Goal: Task Accomplishment & Management: Use online tool/utility

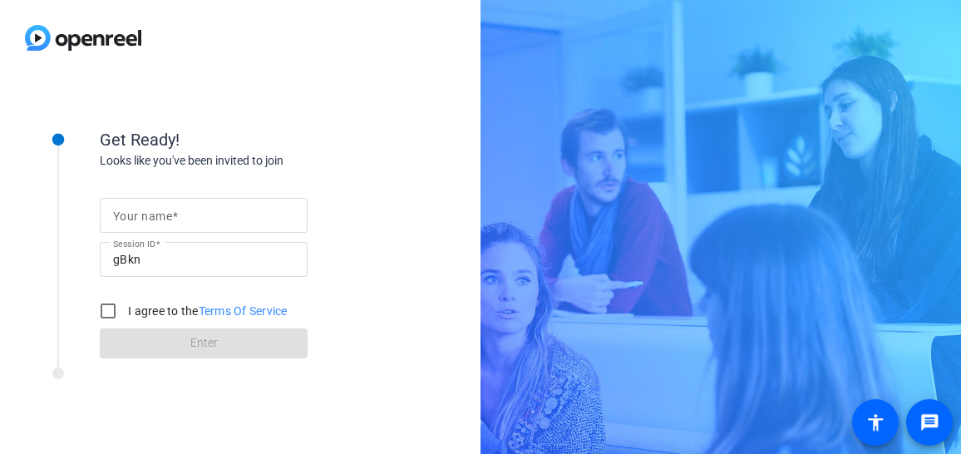
click at [212, 212] on input "Your name" at bounding box center [203, 215] width 181 height 20
type input "[PERSON_NAME]"
click at [112, 310] on input "I agree to the Terms Of Service" at bounding box center [107, 310] width 33 height 33
checkbox input "true"
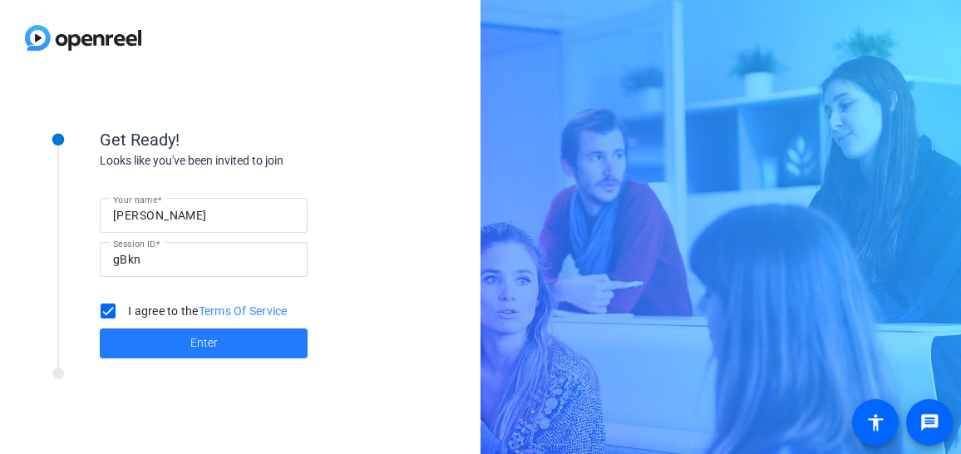
click at [214, 347] on span "Enter" at bounding box center [203, 342] width 27 height 17
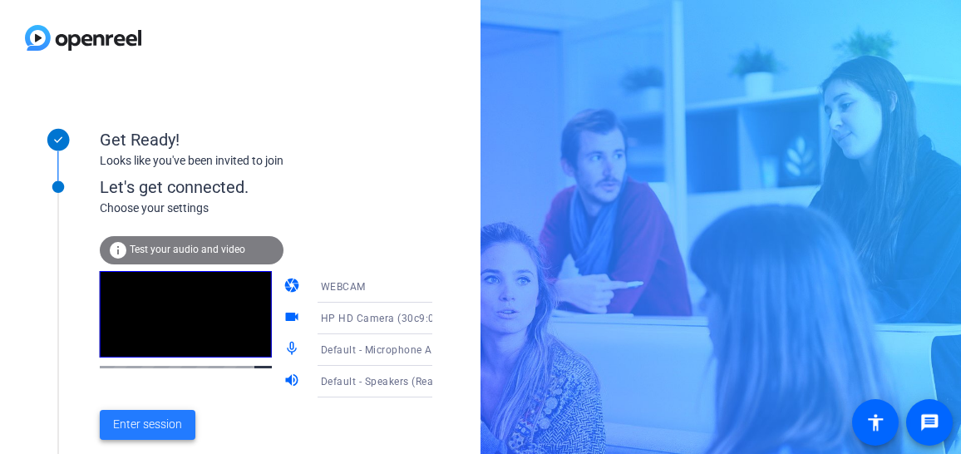
click at [170, 429] on span "Enter session" at bounding box center [147, 424] width 69 height 17
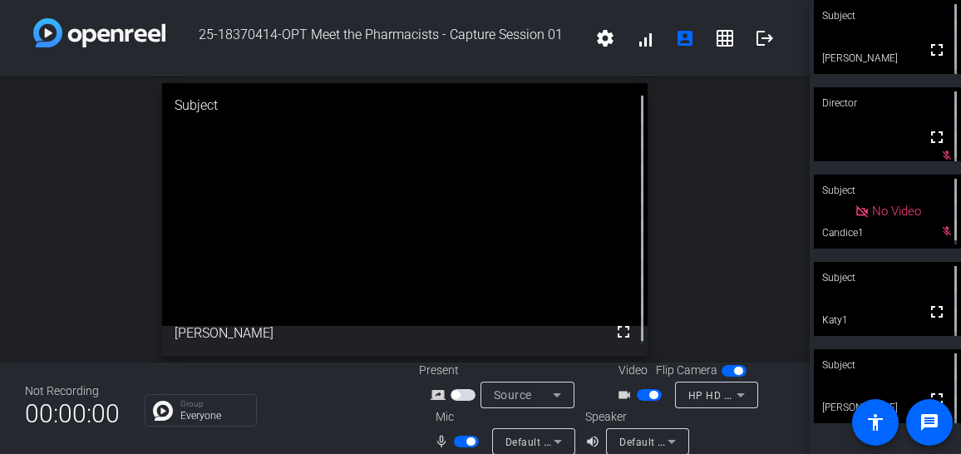
click at [466, 440] on span "button" at bounding box center [470, 441] width 8 height 8
click at [649, 395] on span "button" at bounding box center [653, 395] width 8 height 8
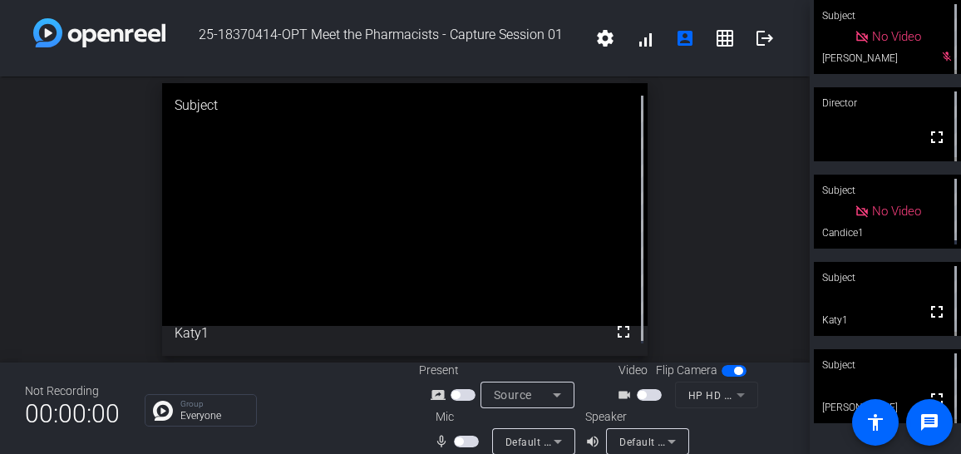
click at [461, 440] on span "button" at bounding box center [459, 441] width 8 height 8
click at [640, 395] on span "button" at bounding box center [641, 395] width 8 height 8
click at [466, 441] on span "button" at bounding box center [470, 441] width 8 height 8
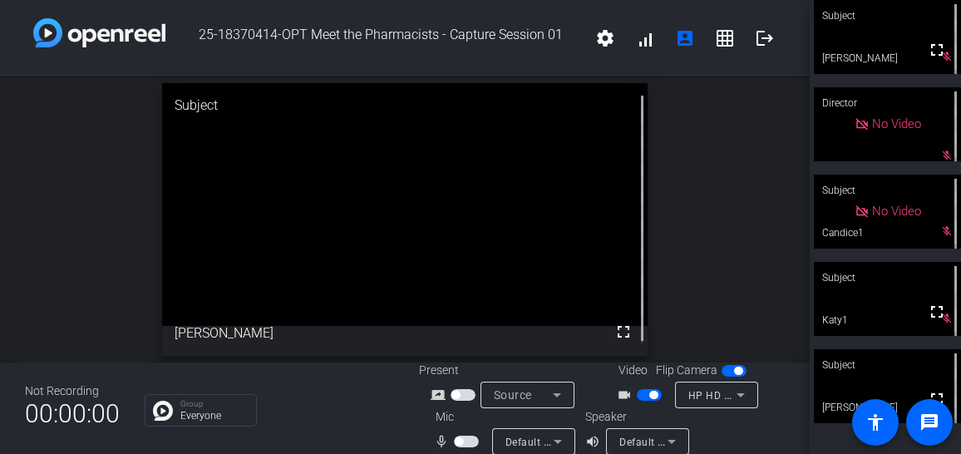
click at [649, 396] on span "button" at bounding box center [653, 395] width 8 height 8
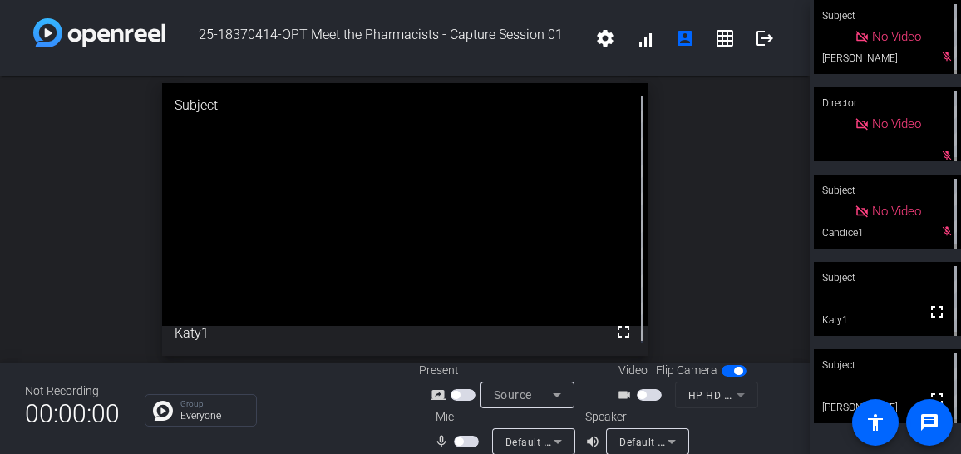
click at [642, 395] on span "button" at bounding box center [649, 395] width 25 height 12
click at [460, 440] on span "button" at bounding box center [459, 441] width 8 height 8
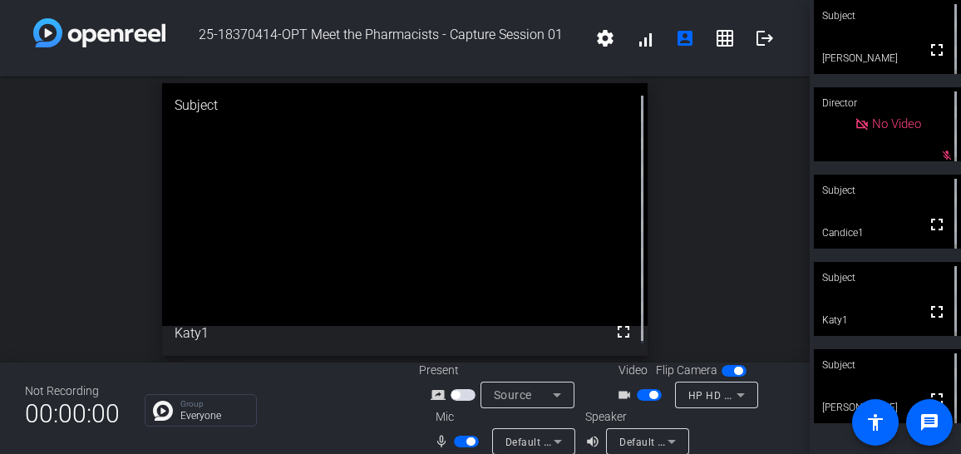
click at [467, 440] on span "button" at bounding box center [470, 441] width 8 height 8
click at [640, 395] on span "button" at bounding box center [649, 395] width 25 height 12
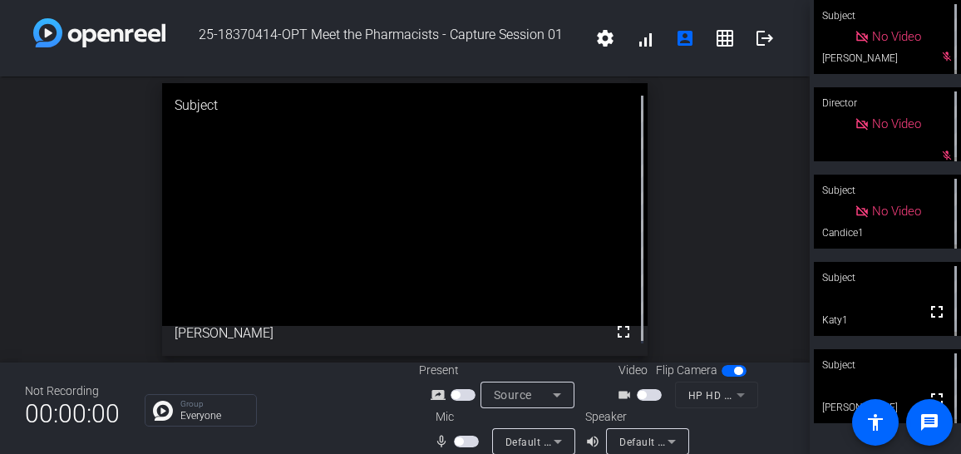
click at [463, 440] on span "button" at bounding box center [466, 441] width 25 height 12
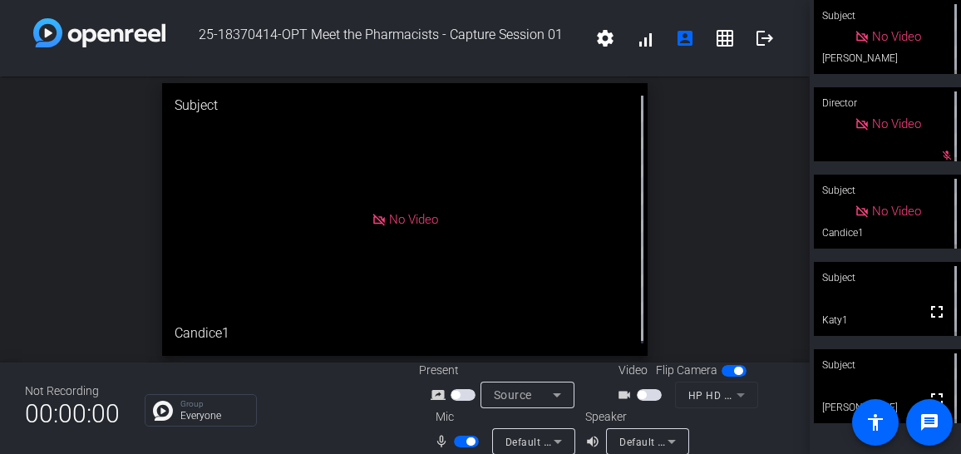
click at [649, 391] on span "button" at bounding box center [649, 395] width 25 height 12
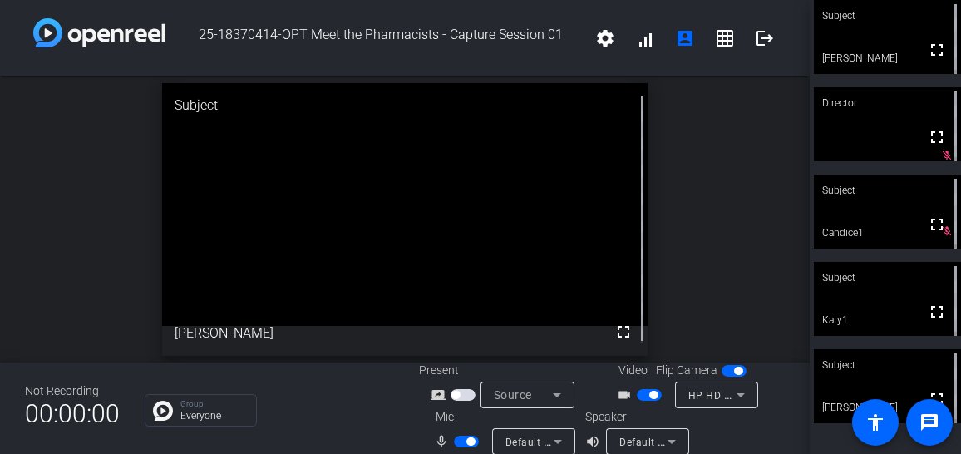
click at [468, 441] on span "button" at bounding box center [470, 441] width 8 height 8
click at [463, 440] on span "button" at bounding box center [466, 441] width 25 height 12
